Goal: Information Seeking & Learning: Learn about a topic

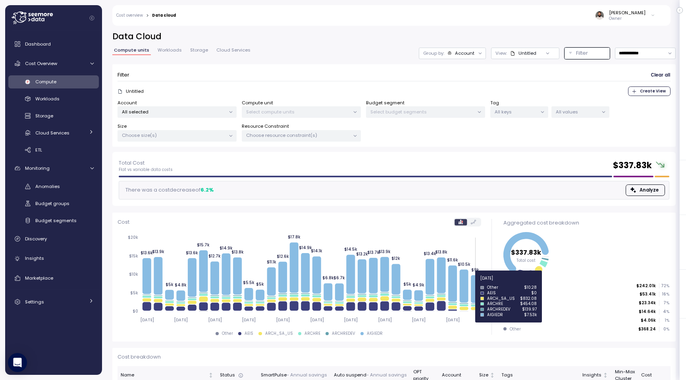
click at [472, 283] on icon at bounding box center [475, 289] width 9 height 28
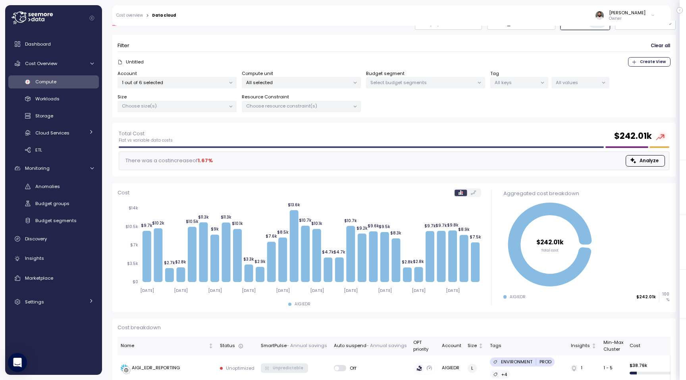
scroll to position [10, 0]
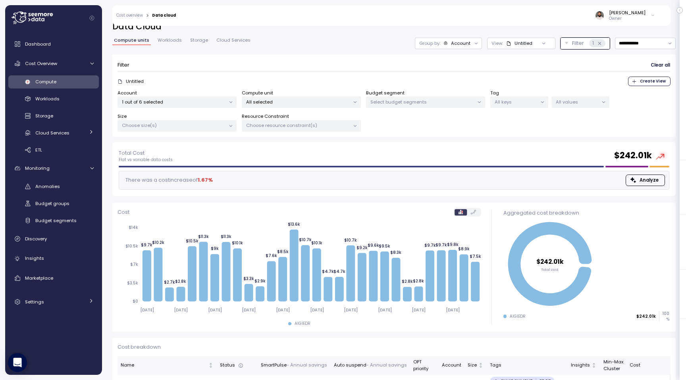
click at [458, 47] on div "Group by: Account" at bounding box center [448, 44] width 67 height 12
click at [453, 87] on p "Compute unit" at bounding box center [453, 87] width 31 height 6
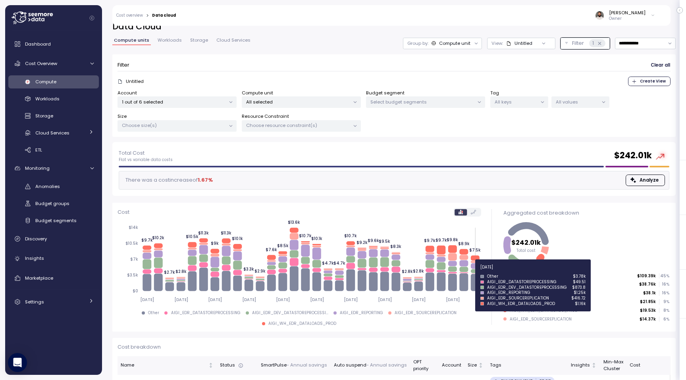
click at [476, 272] on icon at bounding box center [474, 272] width 9 height 4
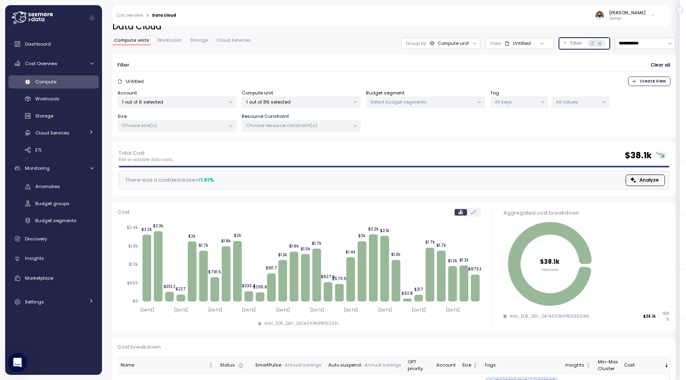
click at [599, 43] on icon at bounding box center [599, 43] width 3 height 3
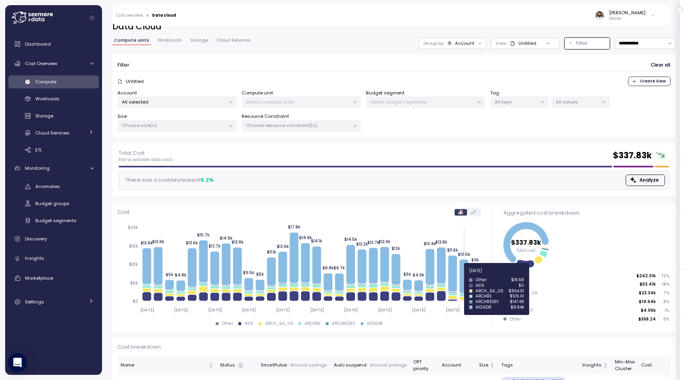
click at [464, 275] on icon at bounding box center [463, 276] width 9 height 33
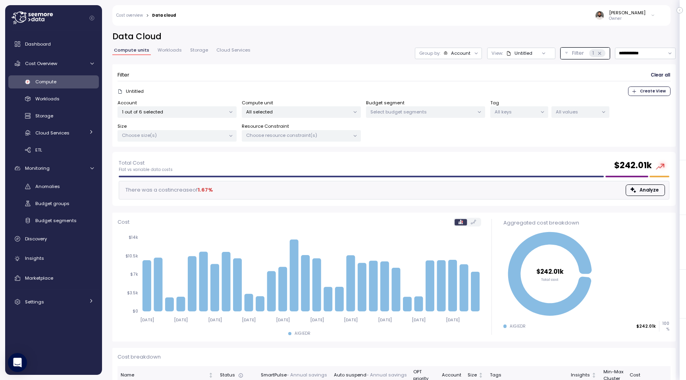
scroll to position [10, 0]
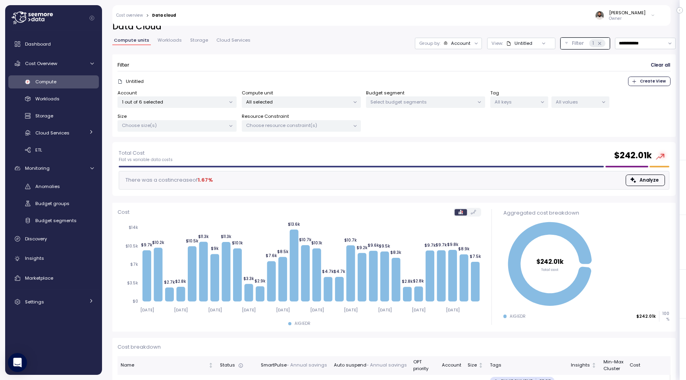
click at [464, 42] on div "Account" at bounding box center [460, 43] width 19 height 6
click at [462, 86] on p "Compute unit" at bounding box center [453, 87] width 31 height 6
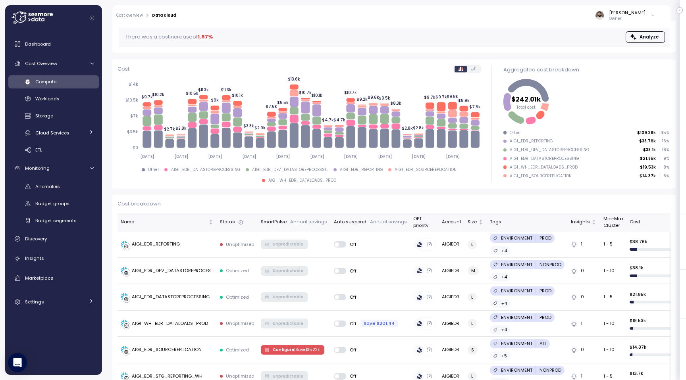
scroll to position [145, 0]
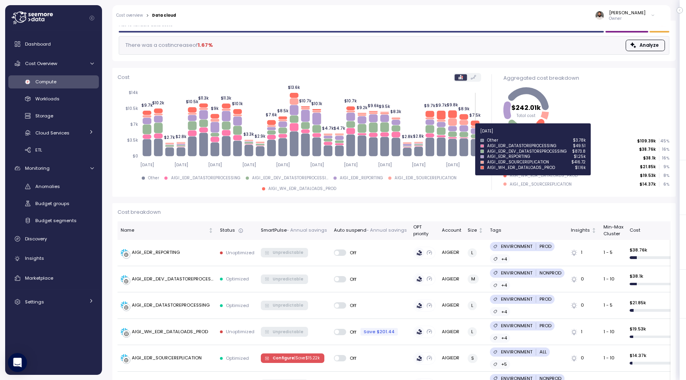
click at [476, 136] on icon at bounding box center [474, 137] width 9 height 4
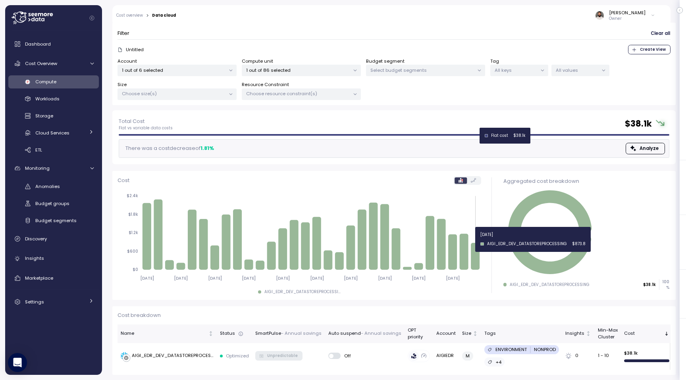
scroll to position [41, 0]
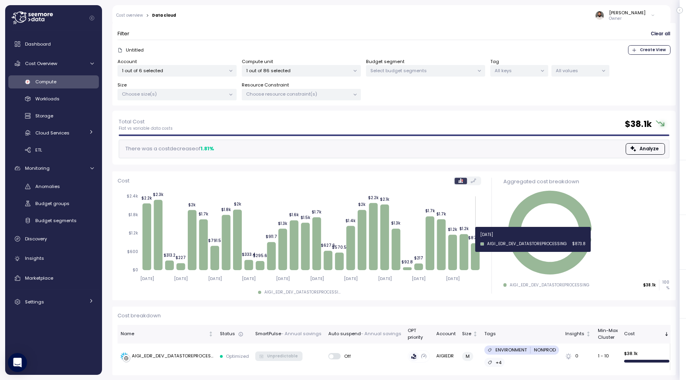
click at [340, 67] on p "1 out of 86 selected" at bounding box center [298, 70] width 104 height 6
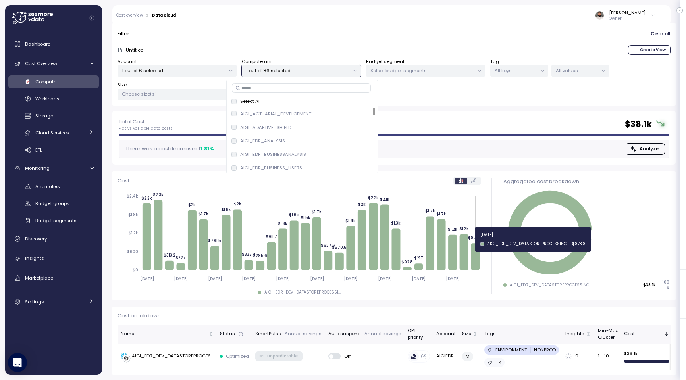
click at [325, 89] on input at bounding box center [301, 88] width 139 height 10
type input "**"
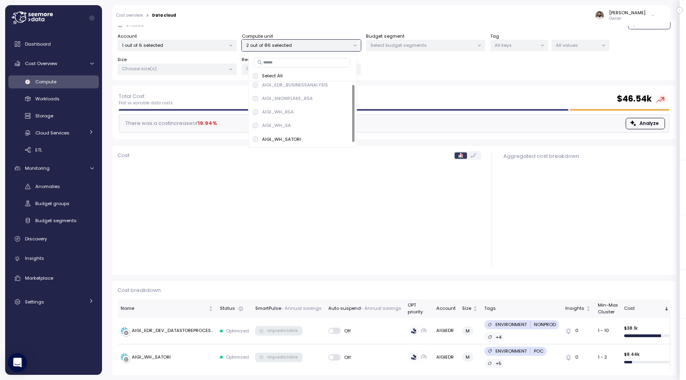
click at [422, 64] on div "Account 1 out of 6 selected Compute unit 2 out of 86 selected Budget segment Se…" at bounding box center [393, 54] width 553 height 42
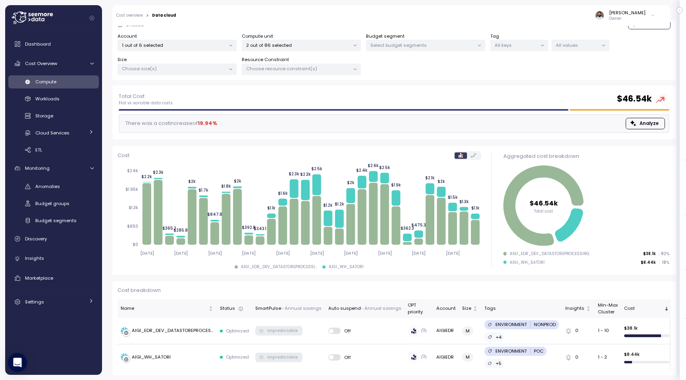
click at [320, 43] on p "2 out of 86 selected" at bounding box center [298, 45] width 104 height 6
click at [212, 45] on p "1 out of 6 selected" at bounding box center [174, 45] width 104 height 6
click at [233, 23] on div "Guy Biecher Owner" at bounding box center [420, 15] width 479 height 21
click at [58, 267] on div "Dashboard Cost Overview Compute Workloads Storage Cloud Services Clustering col…" at bounding box center [53, 173] width 91 height 274
click at [57, 257] on div "Insights" at bounding box center [59, 258] width 69 height 8
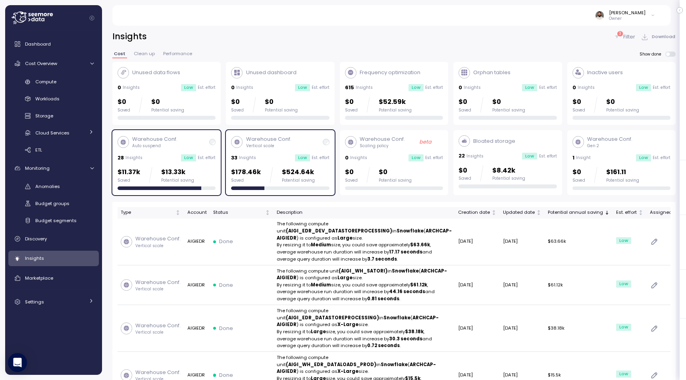
click at [220, 160] on div "Warehouse Conf. Auto suspend 28 Insights Low Est. effort $11.37k Saved $13.33k …" at bounding box center [166, 162] width 108 height 65
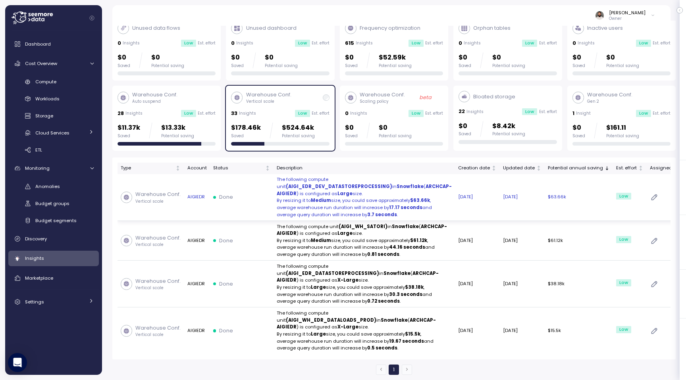
scroll to position [53, 0]
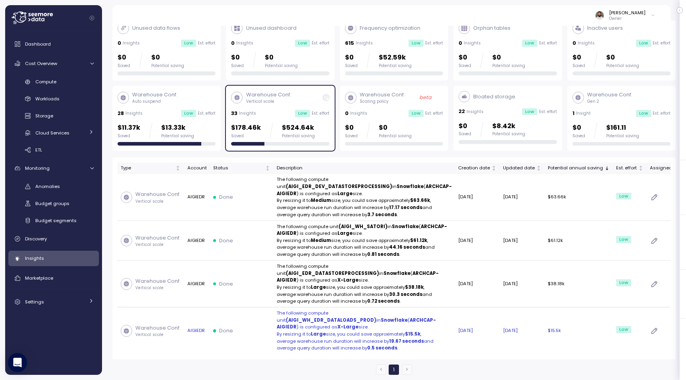
click at [681, 354] on td at bounding box center [695, 331] width 28 height 46
